Goal: Entertainment & Leisure: Consume media (video, audio)

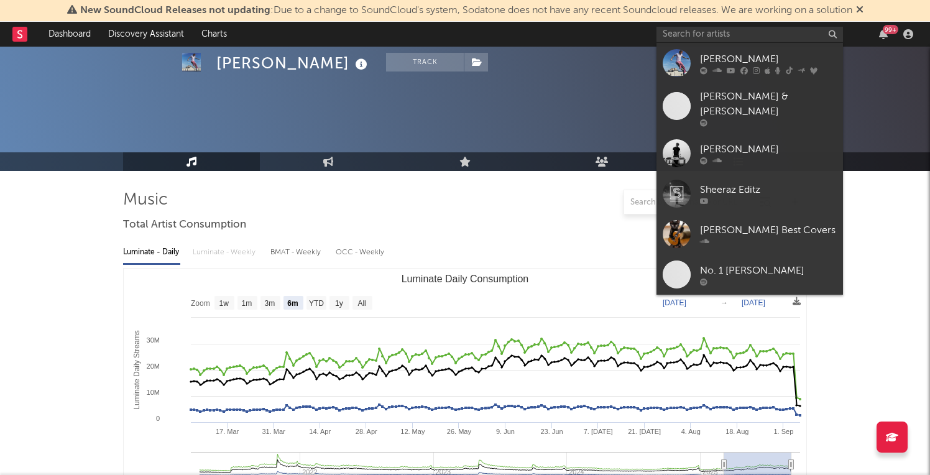
select select "6m"
click at [767, 30] on input "text" at bounding box center [750, 35] width 187 height 16
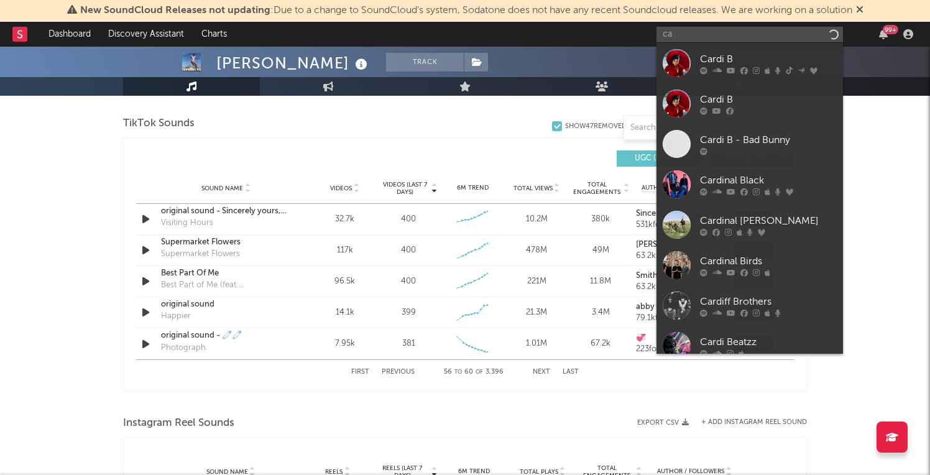
type input "c"
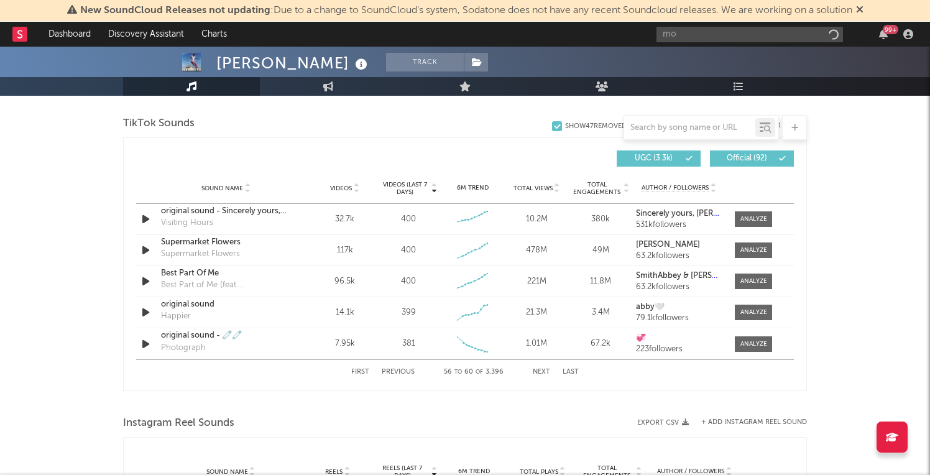
type input "m"
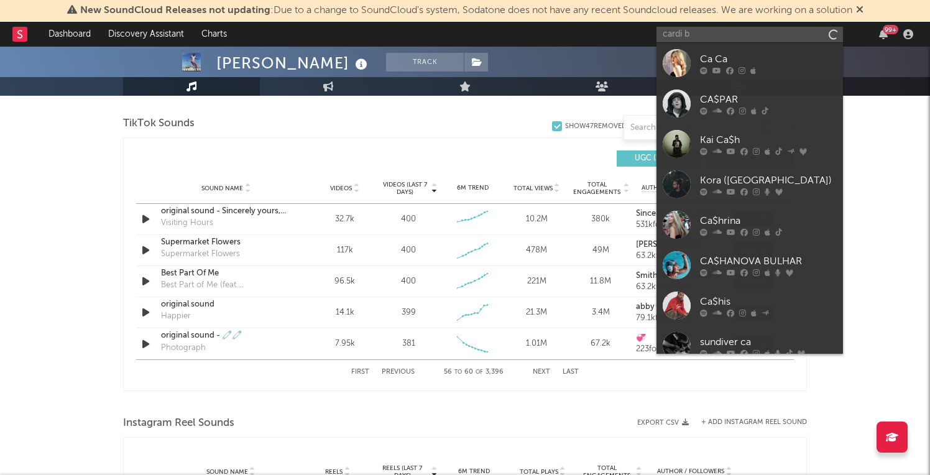
type input "cardi b"
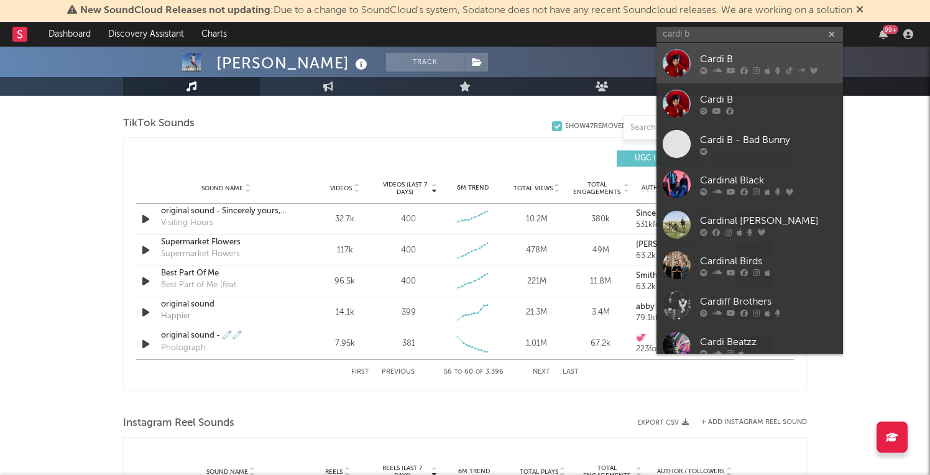
click at [805, 61] on div "Cardi B" at bounding box center [768, 59] width 137 height 15
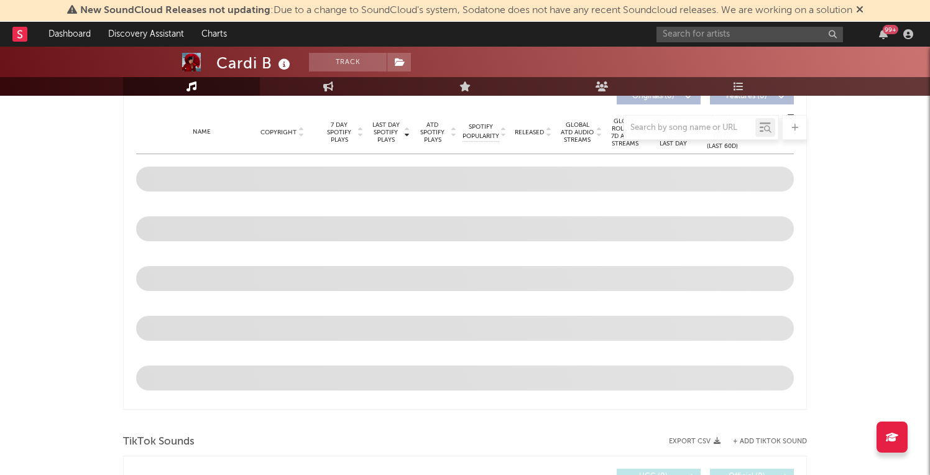
select select "6m"
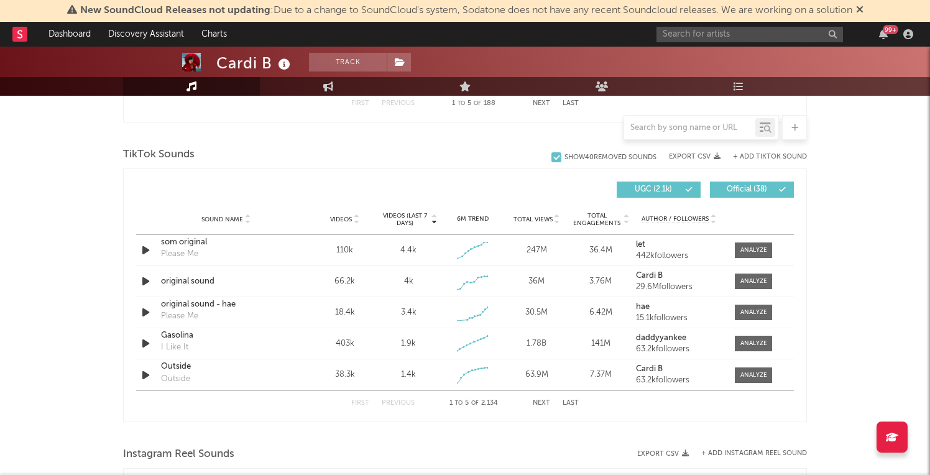
scroll to position [796, 0]
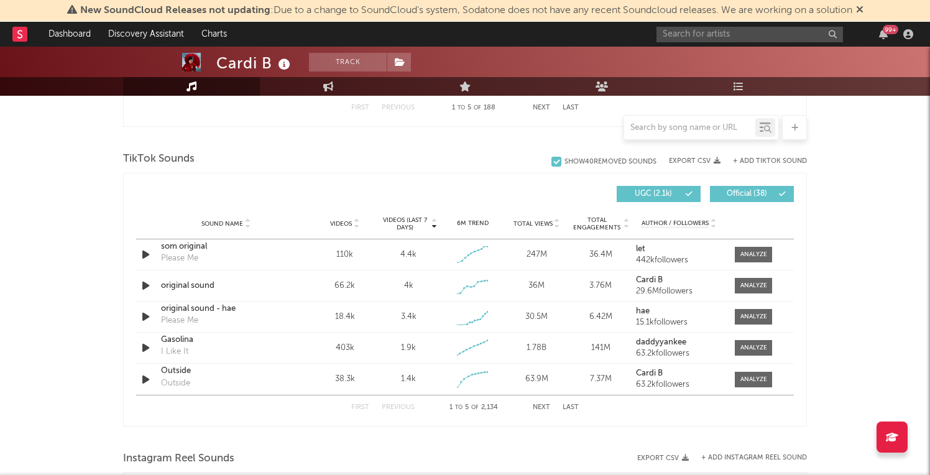
click at [548, 407] on button "Next" at bounding box center [541, 407] width 17 height 7
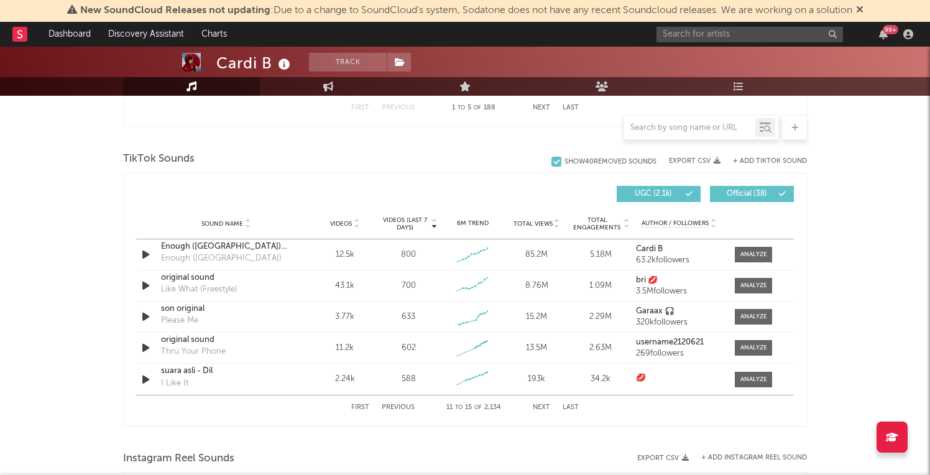
click at [548, 407] on button "Next" at bounding box center [541, 407] width 17 height 7
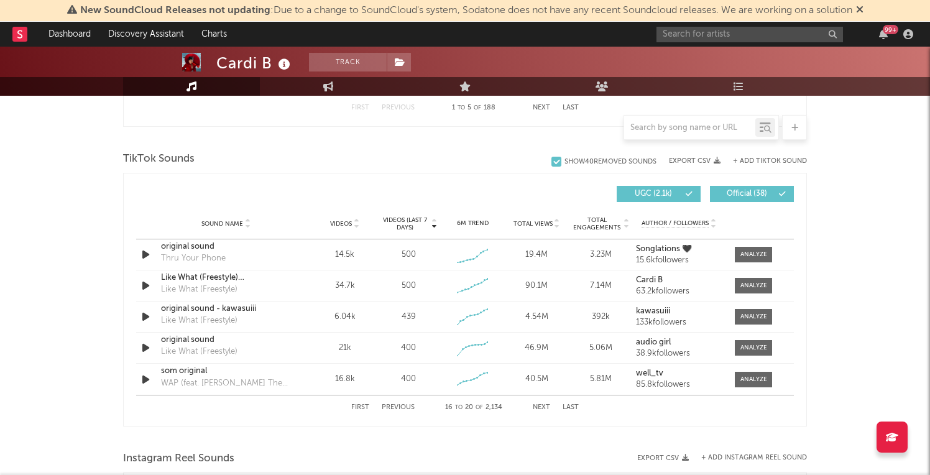
click at [548, 407] on button "Next" at bounding box center [541, 407] width 17 height 7
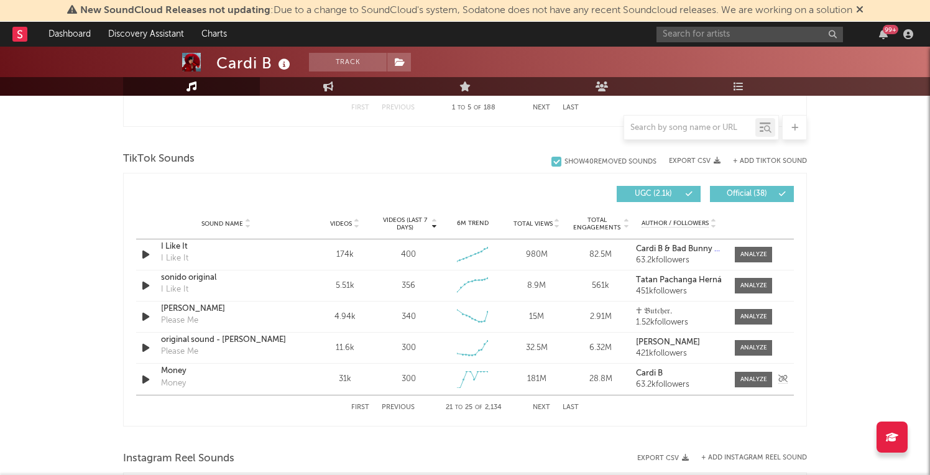
click at [145, 379] on icon "button" at bounding box center [145, 380] width 13 height 16
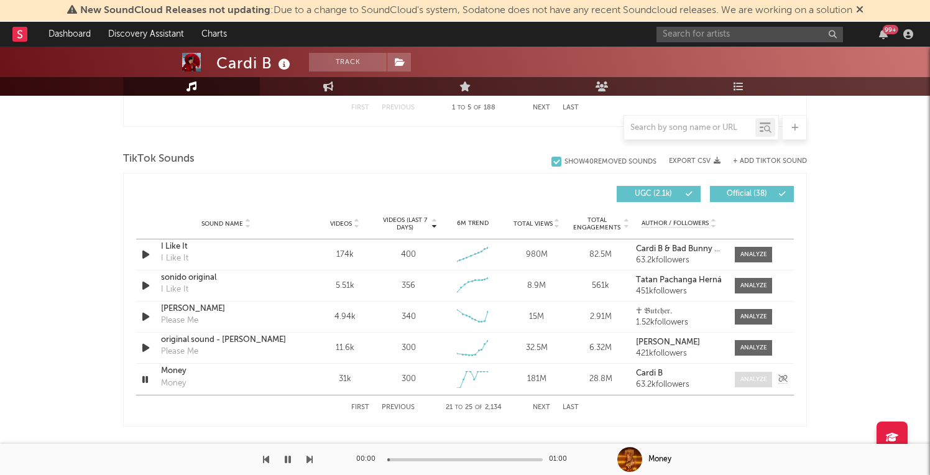
click at [755, 379] on div at bounding box center [753, 379] width 27 height 9
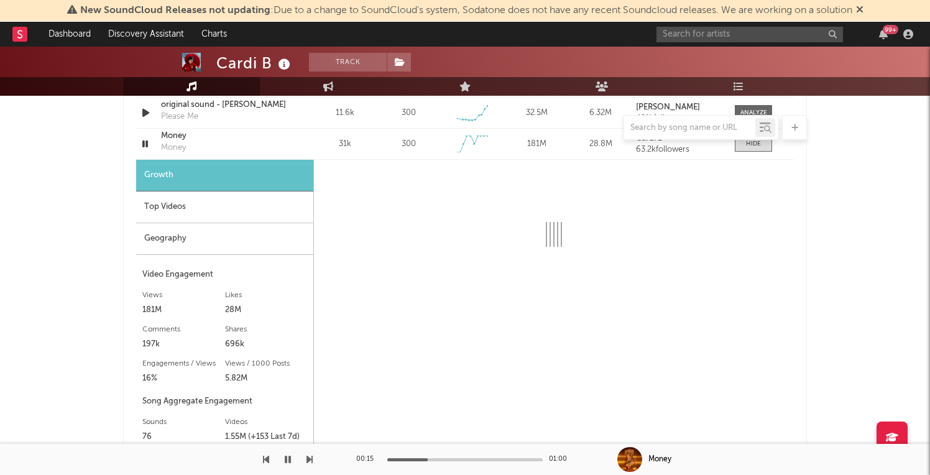
scroll to position [1033, 0]
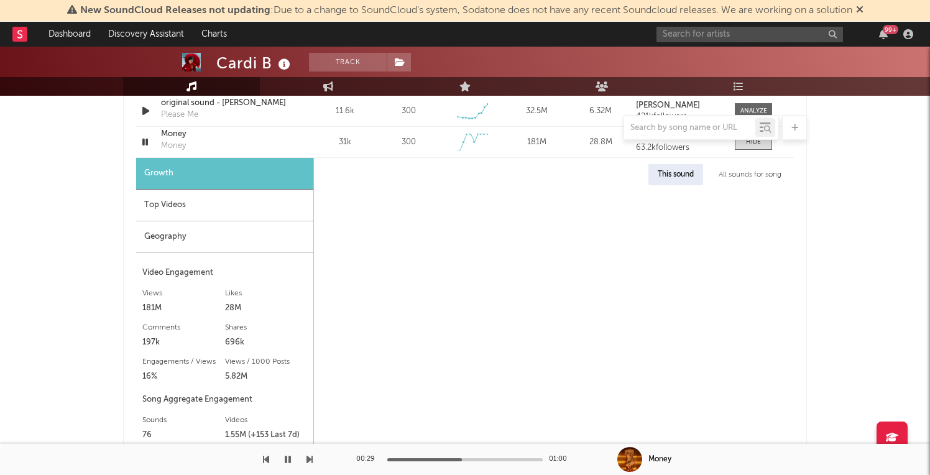
select select "6m"
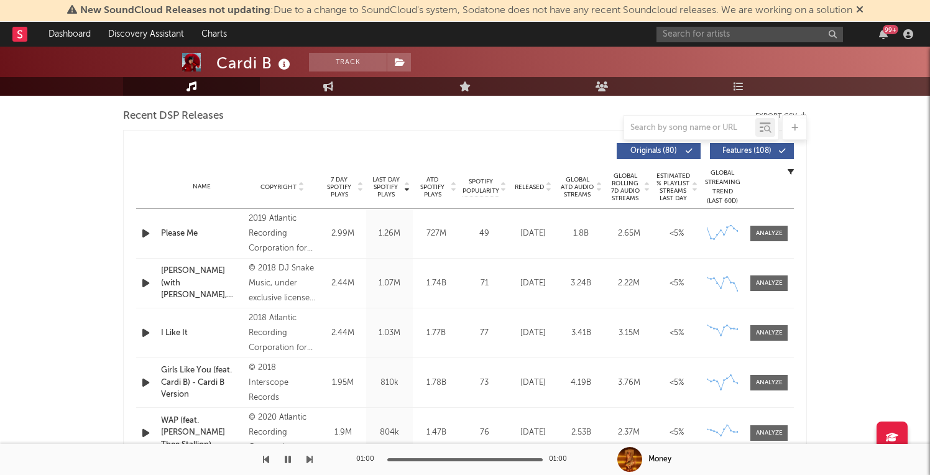
scroll to position [427, 0]
